Goal: Task Accomplishment & Management: Use online tool/utility

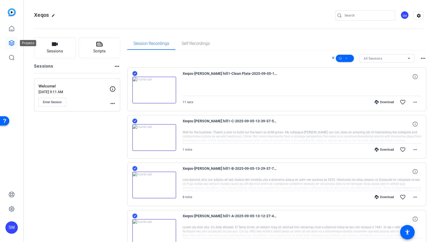
click at [10, 43] on icon at bounding box center [12, 43] width 6 height 6
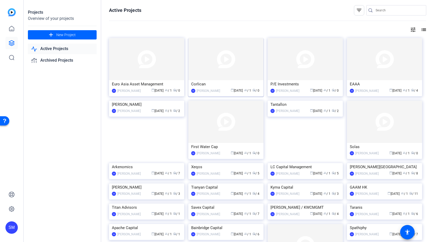
click at [220, 63] on img at bounding box center [225, 59] width 75 height 42
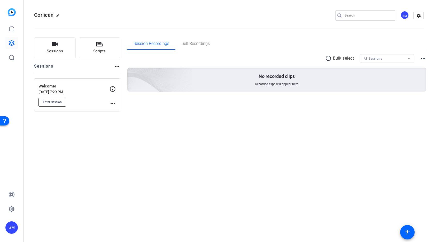
click at [55, 100] on span "Enter Session" at bounding box center [52, 102] width 19 height 4
click at [10, 43] on icon at bounding box center [11, 43] width 5 height 5
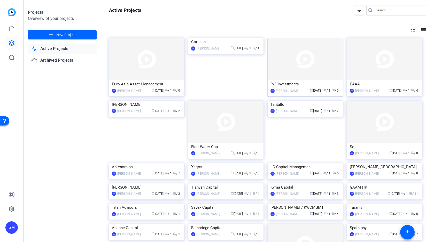
click at [305, 65] on img at bounding box center [304, 59] width 75 height 42
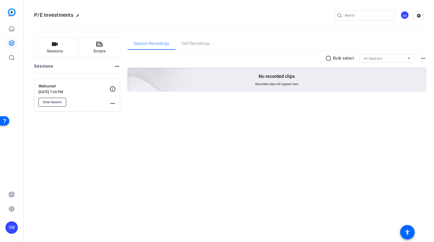
click at [48, 101] on span "Enter Session" at bounding box center [52, 102] width 19 height 4
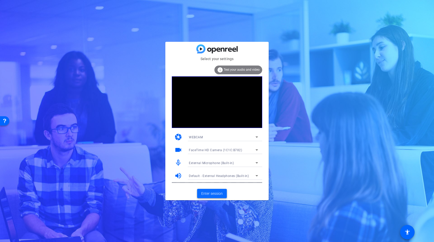
click at [209, 191] on span "Enter session" at bounding box center [211, 193] width 21 height 5
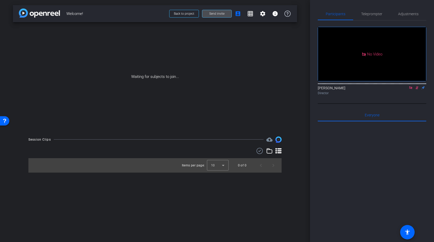
click at [225, 12] on span at bounding box center [216, 13] width 29 height 12
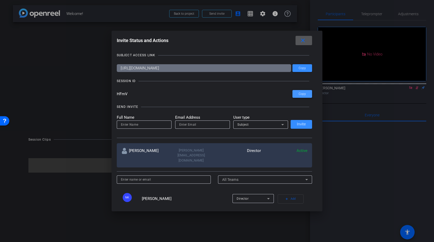
click at [299, 94] on span "Copy" at bounding box center [301, 94] width 7 height 4
click at [410, 93] on div at bounding box center [217, 121] width 434 height 242
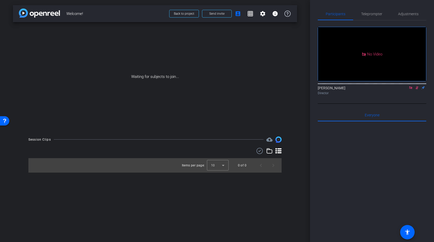
click at [409, 90] on icon at bounding box center [410, 88] width 4 height 4
click at [410, 90] on icon at bounding box center [410, 88] width 4 height 4
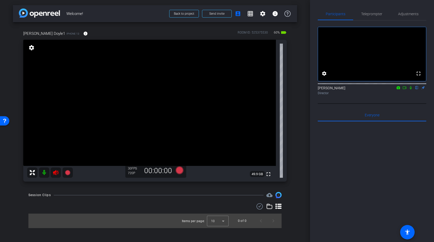
click at [54, 172] on icon at bounding box center [55, 172] width 5 height 5
click at [341, 156] on div at bounding box center [372, 186] width 108 height 128
click at [408, 13] on span "Adjustments" at bounding box center [408, 14] width 20 height 4
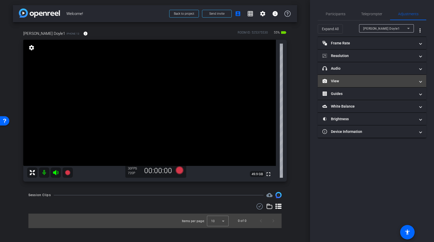
click at [347, 79] on mat-panel-title "View" at bounding box center [368, 80] width 93 height 5
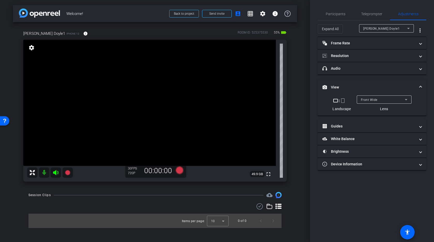
click at [372, 100] on span "Front Wide" at bounding box center [369, 100] width 17 height 4
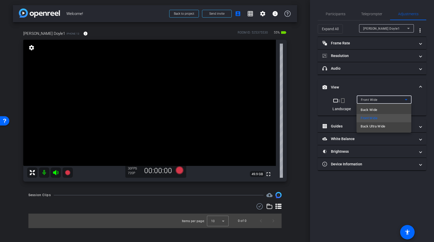
click at [373, 110] on span "Back Wide" at bounding box center [368, 110] width 17 height 6
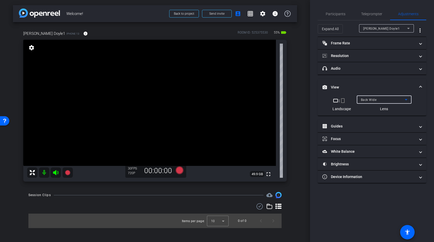
click at [379, 100] on div "Back Wide" at bounding box center [383, 100] width 44 height 6
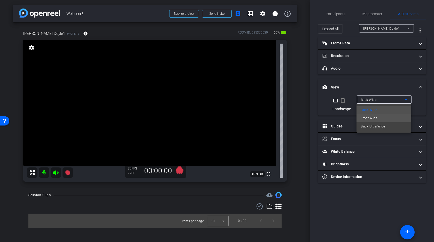
click at [377, 117] on span "Front Wide" at bounding box center [368, 118] width 17 height 6
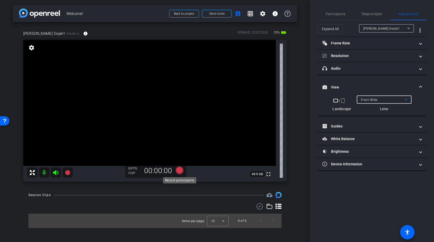
click at [180, 170] on icon at bounding box center [180, 171] width 8 height 8
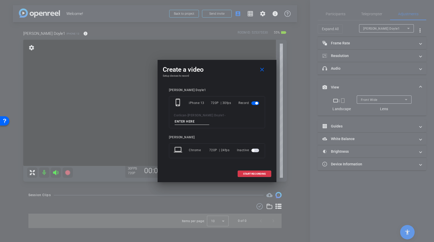
click at [209, 119] on input at bounding box center [192, 122] width 35 height 6
type input "Test"
click at [248, 173] on span "START RECORDING" at bounding box center [254, 174] width 23 height 3
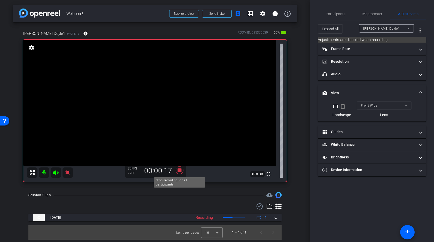
click at [181, 170] on icon at bounding box center [180, 171] width 8 height 8
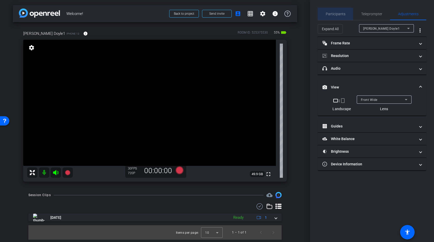
click at [338, 15] on span "Participants" at bounding box center [336, 14] width 20 height 4
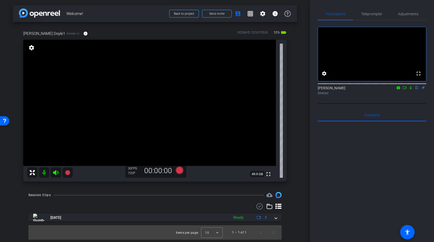
click at [402, 90] on icon at bounding box center [404, 88] width 4 height 4
click at [417, 90] on icon at bounding box center [417, 88] width 4 height 4
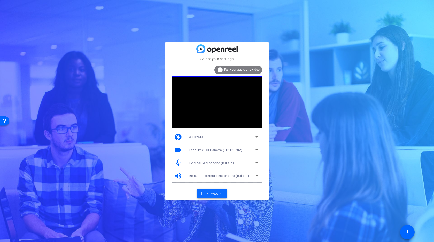
click at [211, 194] on span "Enter session" at bounding box center [211, 193] width 21 height 5
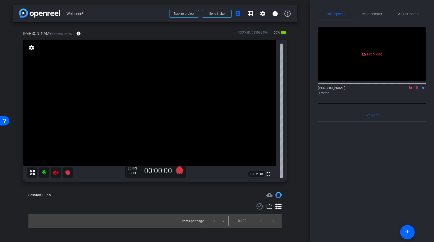
click at [410, 89] on icon at bounding box center [410, 87] width 3 height 3
click at [411, 90] on icon at bounding box center [410, 88] width 4 height 4
click at [56, 172] on icon at bounding box center [56, 173] width 6 height 6
click at [410, 13] on span "Adjustments" at bounding box center [408, 14] width 20 height 4
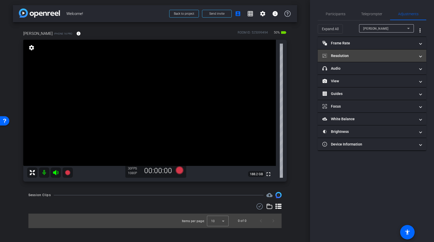
click at [355, 57] on mat-panel-title "Resolution" at bounding box center [368, 55] width 93 height 5
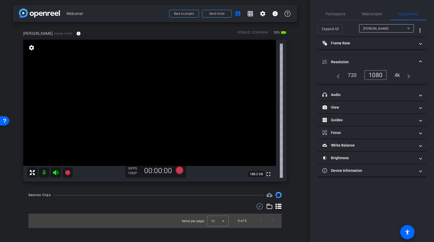
click at [398, 75] on div "4k" at bounding box center [396, 75] width 13 height 9
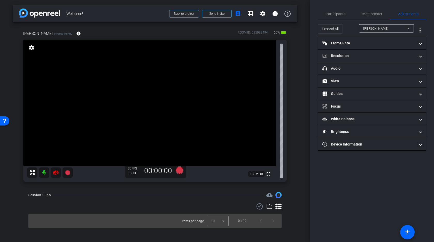
click at [56, 173] on icon at bounding box center [56, 173] width 6 height 6
click at [359, 57] on mat-panel-title "Resolution" at bounding box center [368, 55] width 93 height 5
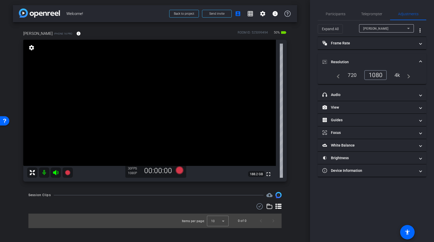
click at [395, 75] on div "4k" at bounding box center [396, 75] width 13 height 9
click at [175, 111] on video at bounding box center [149, 103] width 252 height 126
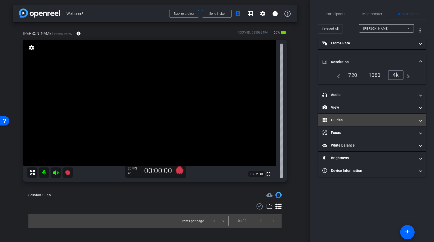
click at [350, 121] on mat-panel-title "Guides" at bounding box center [368, 119] width 93 height 5
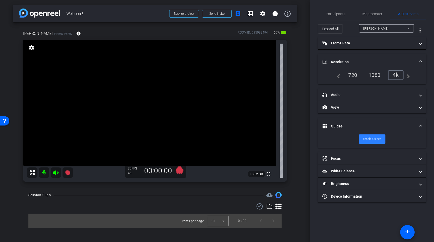
click at [371, 141] on span "Enable Guides" at bounding box center [372, 139] width 18 height 8
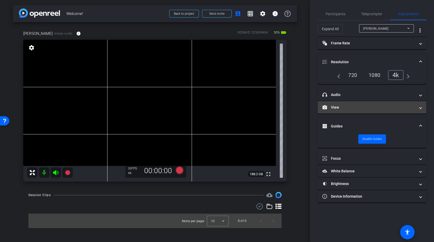
click at [370, 109] on mat-panel-title "View" at bounding box center [368, 107] width 93 height 5
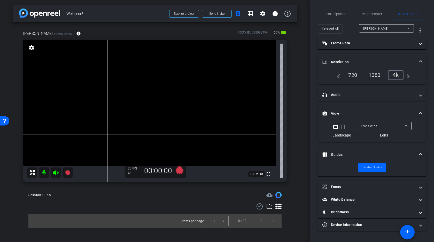
click at [374, 125] on span "Front Wide" at bounding box center [369, 126] width 17 height 4
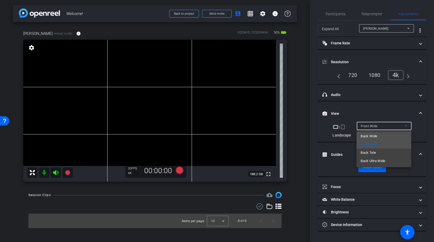
click at [373, 136] on span "Back Wide" at bounding box center [368, 136] width 17 height 6
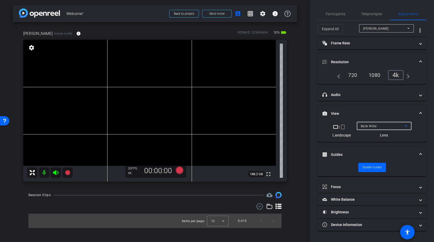
click at [143, 102] on video at bounding box center [149, 103] width 252 height 126
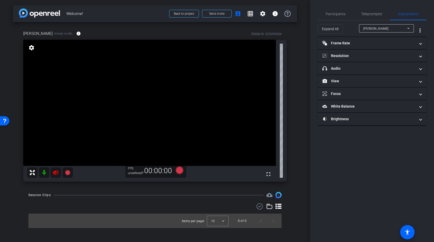
click at [57, 173] on icon at bounding box center [56, 173] width 6 height 6
click at [56, 172] on div at bounding box center [50, 173] width 46 height 10
click at [57, 174] on icon at bounding box center [56, 173] width 6 height 6
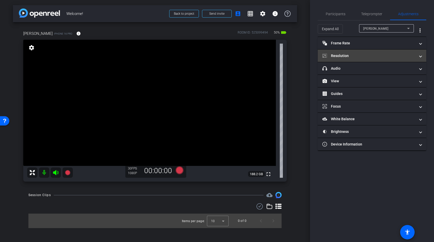
click at [359, 55] on mat-panel-title "Resolution" at bounding box center [368, 55] width 93 height 5
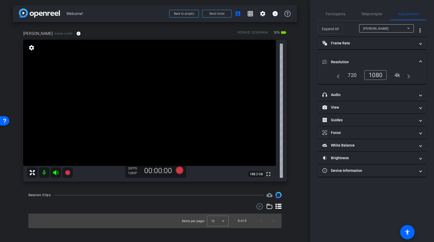
click at [399, 73] on div "4k" at bounding box center [396, 75] width 13 height 9
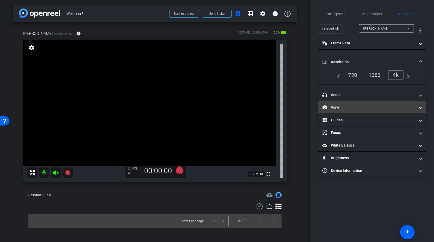
click at [355, 108] on mat-panel-title "View" at bounding box center [368, 107] width 93 height 5
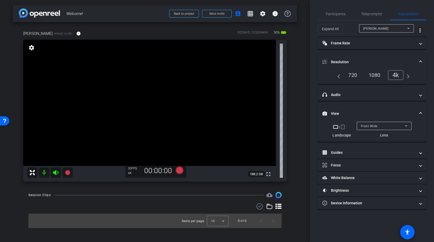
click at [381, 124] on div "Front Wide" at bounding box center [383, 126] width 44 height 6
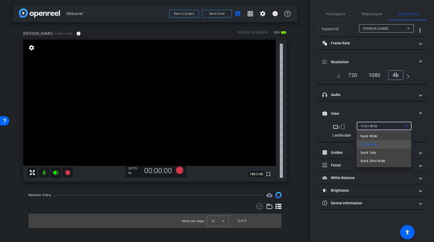
click at [374, 138] on span "Back Wide" at bounding box center [368, 136] width 17 height 6
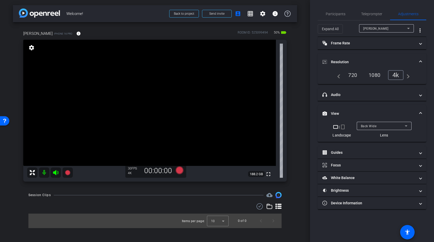
click at [117, 48] on video at bounding box center [149, 103] width 252 height 126
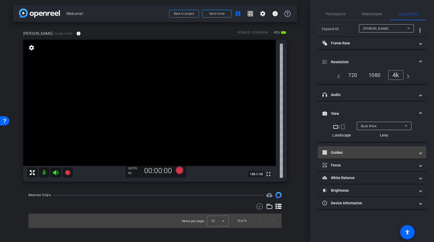
click at [344, 151] on mat-panel-title "Guides" at bounding box center [368, 152] width 93 height 5
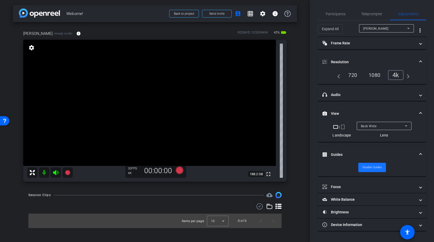
click at [370, 167] on span "Disable Guides" at bounding box center [371, 168] width 19 height 8
click at [372, 169] on span "Enable Guides" at bounding box center [372, 168] width 18 height 8
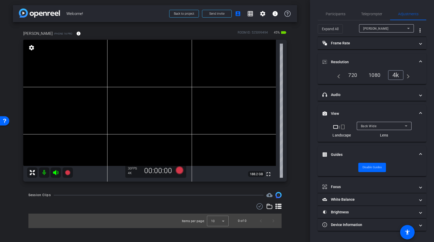
click at [110, 92] on video at bounding box center [149, 103] width 252 height 126
click at [127, 93] on video at bounding box center [149, 103] width 252 height 126
click at [179, 170] on icon at bounding box center [180, 171] width 8 height 8
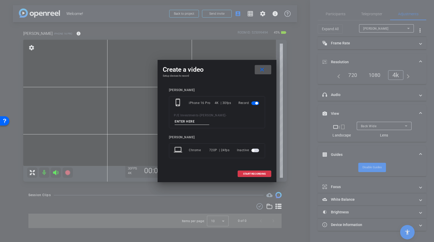
click at [209, 119] on input at bounding box center [192, 122] width 35 height 6
type input "A"
click at [254, 173] on span "START RECORDING" at bounding box center [254, 174] width 23 height 3
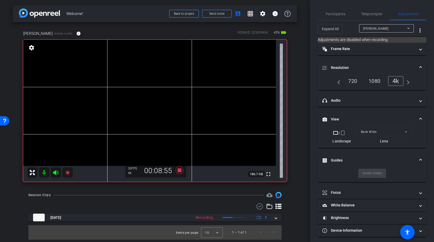
click at [101, 92] on video at bounding box center [149, 103] width 252 height 126
click at [112, 90] on video at bounding box center [149, 103] width 252 height 126
click at [111, 90] on video at bounding box center [149, 103] width 252 height 126
click at [107, 94] on video at bounding box center [149, 103] width 252 height 126
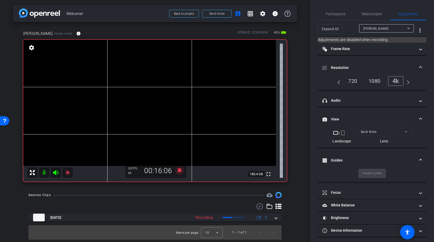
click at [106, 90] on video at bounding box center [149, 103] width 252 height 126
click at [114, 90] on video at bounding box center [149, 103] width 252 height 126
click at [106, 89] on video at bounding box center [149, 103] width 252 height 126
click at [108, 92] on video at bounding box center [149, 103] width 252 height 126
click at [113, 98] on video at bounding box center [149, 103] width 252 height 126
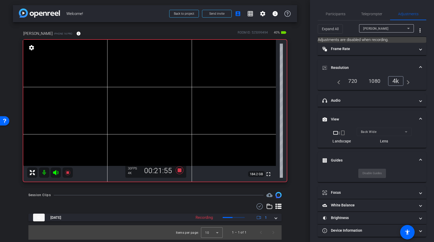
click at [118, 90] on video at bounding box center [149, 103] width 252 height 126
click at [109, 94] on video at bounding box center [149, 103] width 252 height 126
click at [179, 170] on icon at bounding box center [180, 171] width 8 height 8
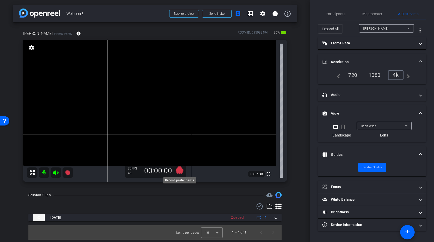
click at [179, 171] on icon at bounding box center [180, 171] width 8 height 8
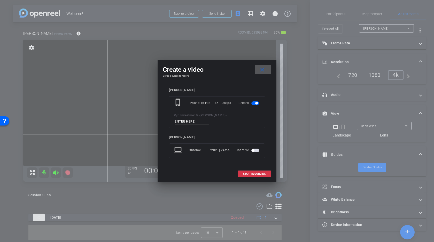
click at [209, 119] on input at bounding box center [192, 122] width 35 height 6
type input "B"
click at [256, 173] on span at bounding box center [254, 174] width 33 height 12
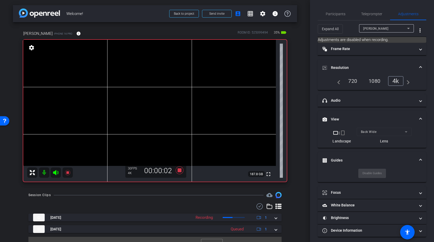
click at [101, 94] on video at bounding box center [149, 103] width 252 height 126
click at [112, 94] on video at bounding box center [149, 103] width 252 height 126
click at [107, 93] on video at bounding box center [149, 103] width 252 height 126
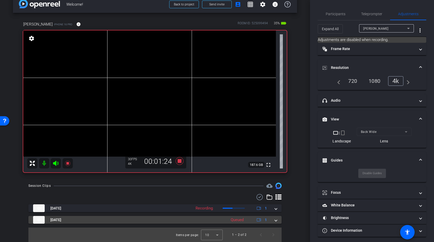
click at [275, 220] on span at bounding box center [276, 219] width 2 height 5
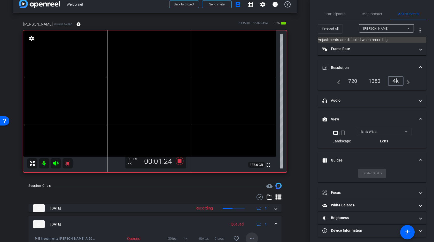
click at [251, 237] on mat-icon "more_horiz" at bounding box center [252, 239] width 6 height 6
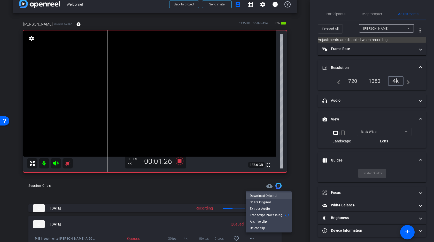
click at [264, 194] on span "Download Original" at bounding box center [269, 196] width 38 height 6
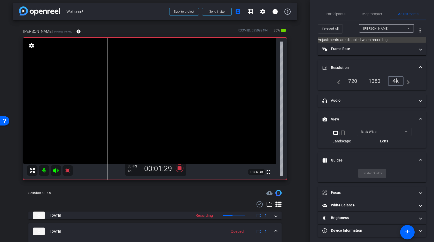
scroll to position [0, 0]
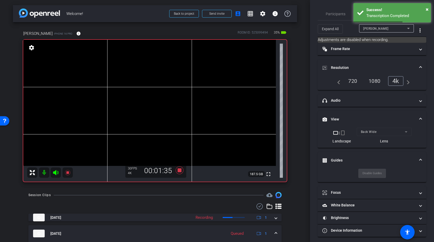
click at [108, 91] on video at bounding box center [149, 103] width 252 height 126
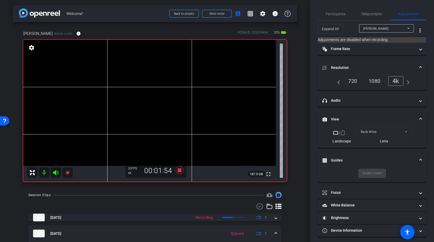
click at [108, 91] on video at bounding box center [149, 103] width 252 height 126
click at [180, 170] on icon at bounding box center [180, 171] width 8 height 8
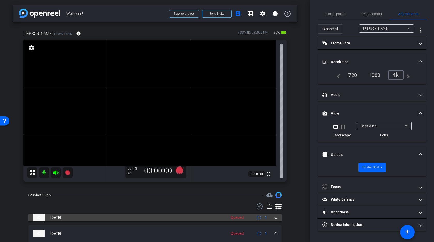
click at [276, 217] on span at bounding box center [276, 217] width 2 height 5
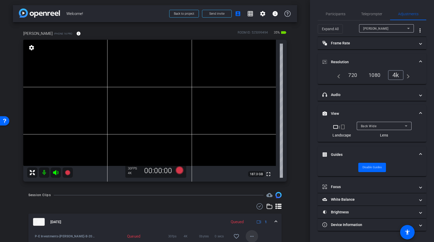
click at [252, 235] on mat-icon "more_horiz" at bounding box center [252, 236] width 6 height 6
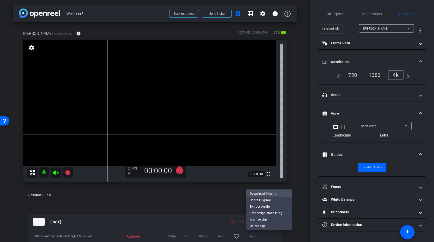
click at [262, 194] on span "Download Original" at bounding box center [269, 194] width 38 height 6
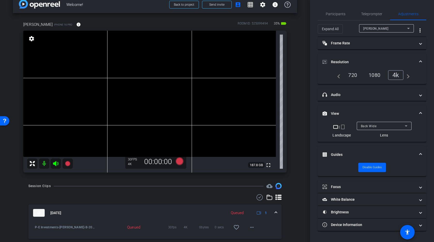
scroll to position [10, 0]
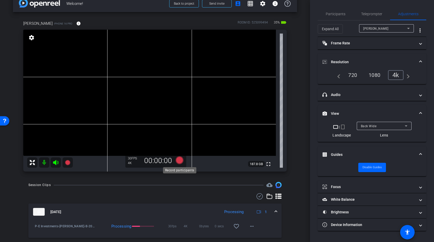
click at [180, 161] on icon at bounding box center [180, 160] width 8 height 8
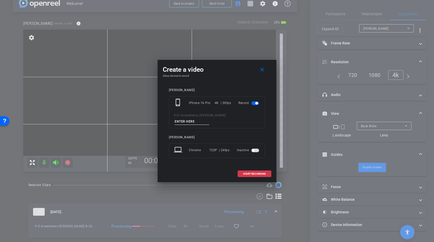
click at [209, 119] on input at bounding box center [192, 122] width 35 height 6
type input "Clean Plate"
click at [251, 173] on span "START RECORDING" at bounding box center [254, 174] width 23 height 3
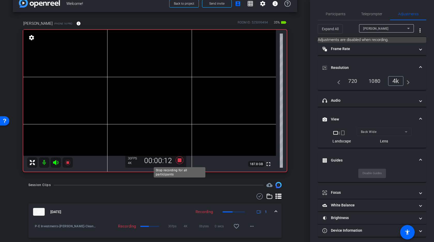
click at [181, 161] on icon at bounding box center [180, 160] width 8 height 8
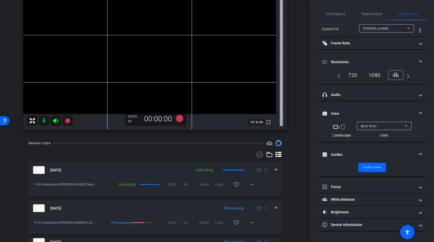
scroll to position [52, 0]
click at [252, 183] on mat-icon "more_horiz" at bounding box center [252, 184] width 6 height 6
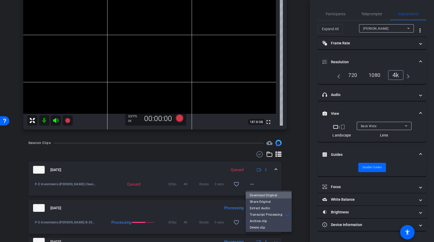
click at [258, 195] on span "Download Original" at bounding box center [269, 195] width 38 height 6
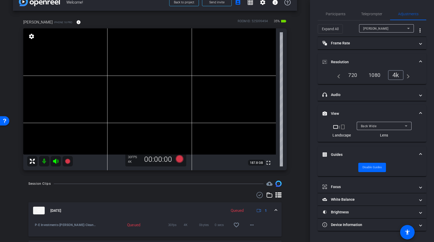
scroll to position [0, 0]
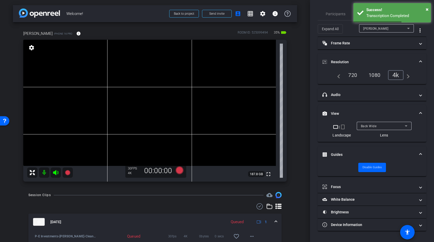
click at [295, 100] on div "Jason iPhone 16 Pro info ROOM ID: 525099494 35% battery_std fullscreen settings…" at bounding box center [155, 104] width 284 height 165
click at [301, 61] on div "arrow_back Welcome! Back to project Send invite account_box grid_on settings in…" at bounding box center [155, 121] width 310 height 242
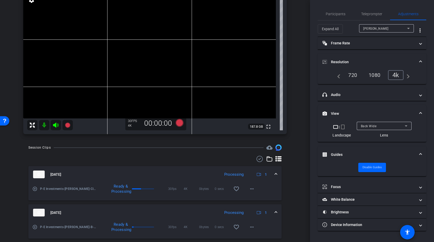
scroll to position [74, 0]
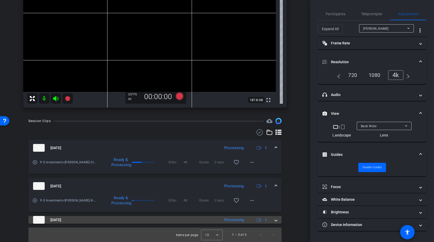
click at [276, 220] on span at bounding box center [276, 219] width 2 height 5
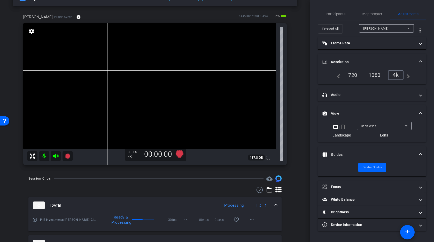
scroll to position [0, 0]
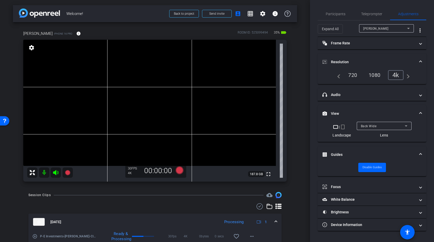
click at [117, 90] on video at bounding box center [149, 103] width 252 height 126
click at [335, 13] on span "Participants" at bounding box center [336, 14] width 20 height 4
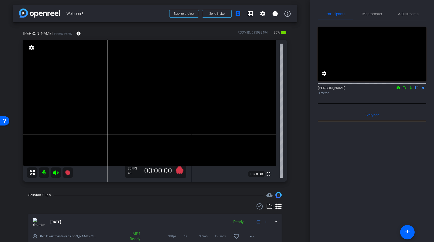
click at [404, 90] on icon at bounding box center [404, 88] width 4 height 4
click at [417, 90] on icon at bounding box center [417, 87] width 2 height 3
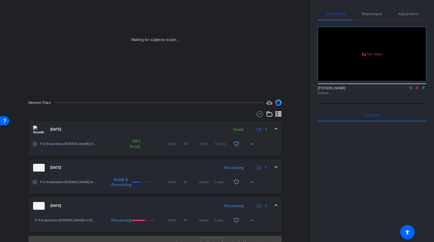
scroll to position [45, 0]
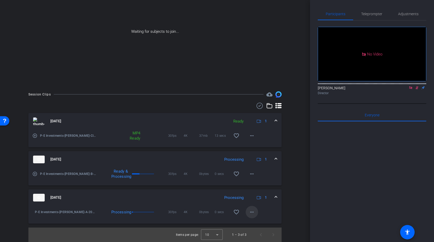
click at [253, 212] on mat-icon "more_horiz" at bounding box center [252, 212] width 6 height 6
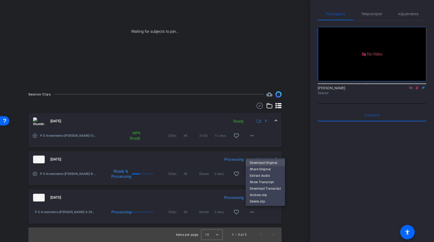
click at [266, 162] on span "Download Original" at bounding box center [265, 163] width 31 height 6
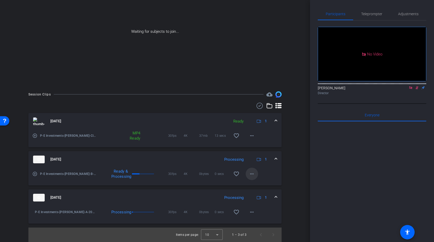
click at [251, 172] on mat-icon "more_horiz" at bounding box center [252, 174] width 6 height 6
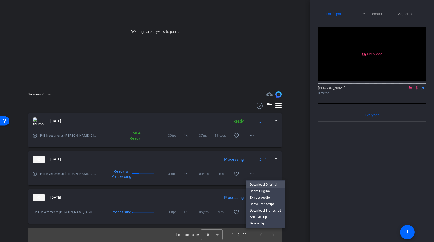
click at [257, 184] on span "Download Original" at bounding box center [265, 185] width 31 height 6
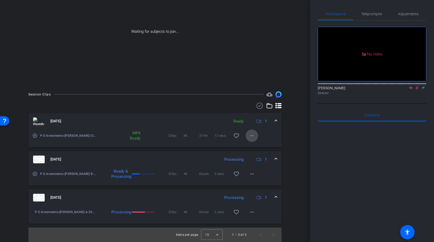
click at [252, 135] on mat-icon "more_horiz" at bounding box center [252, 136] width 6 height 6
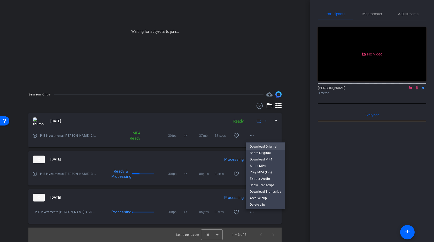
click at [258, 148] on span "Download Original" at bounding box center [265, 147] width 31 height 6
